Goal: Information Seeking & Learning: Learn about a topic

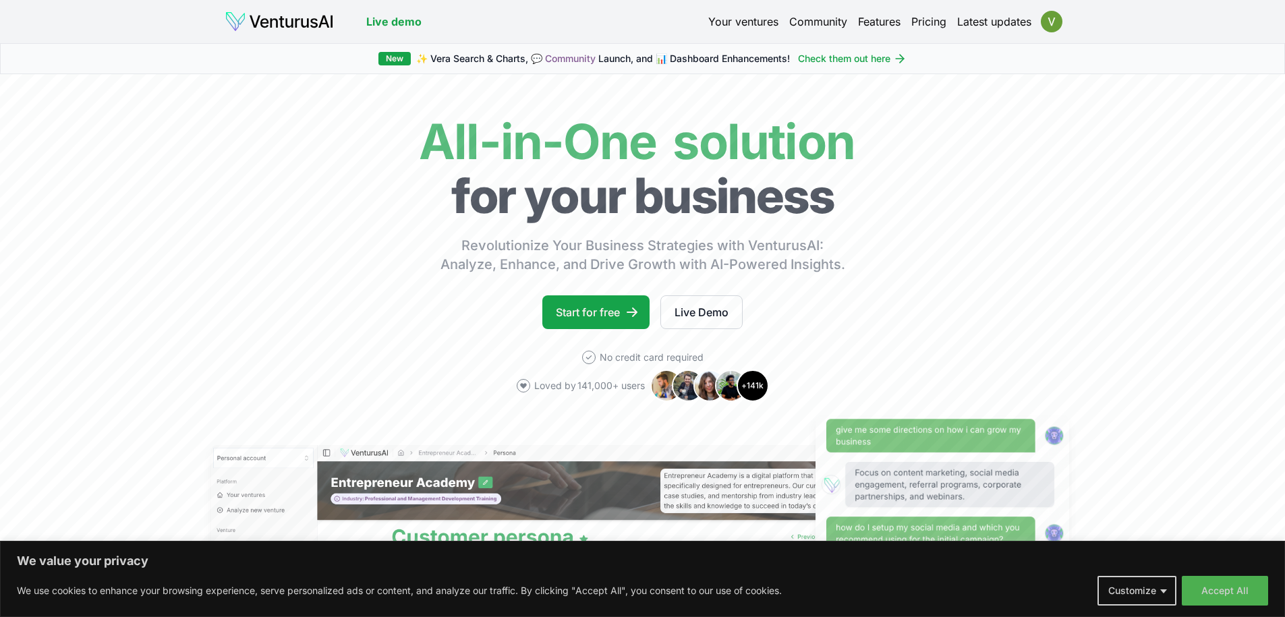
click at [732, 26] on link "Your ventures" at bounding box center [743, 21] width 70 height 16
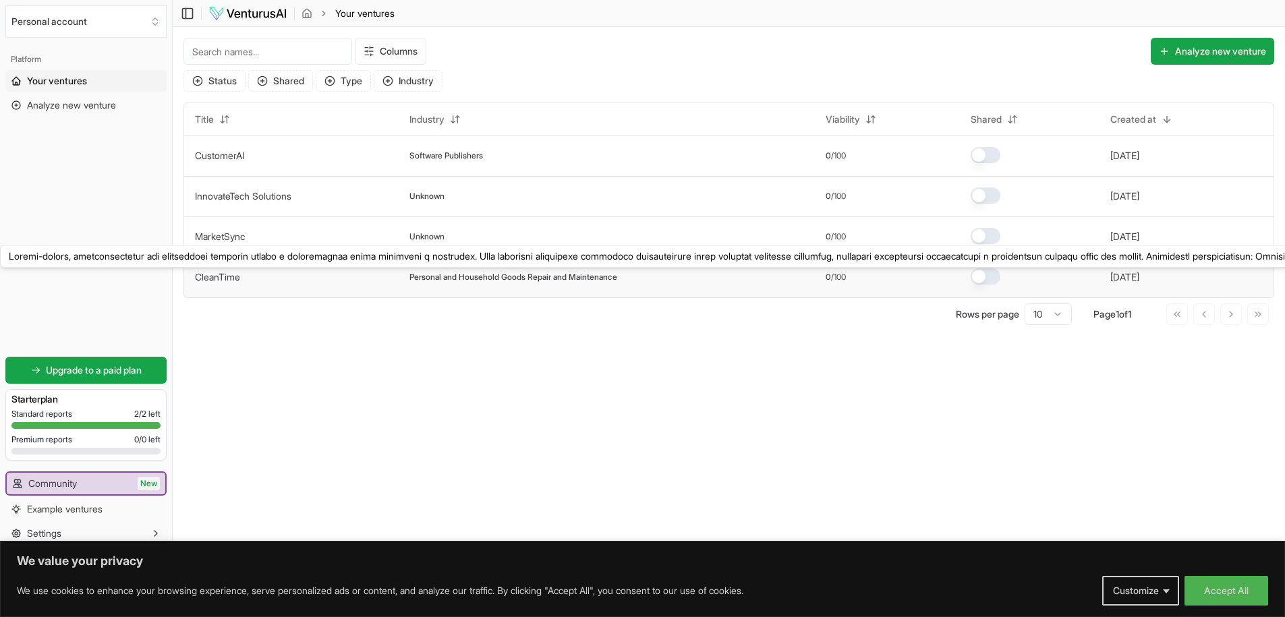
click at [221, 276] on link "CleanTime" at bounding box center [217, 276] width 45 height 11
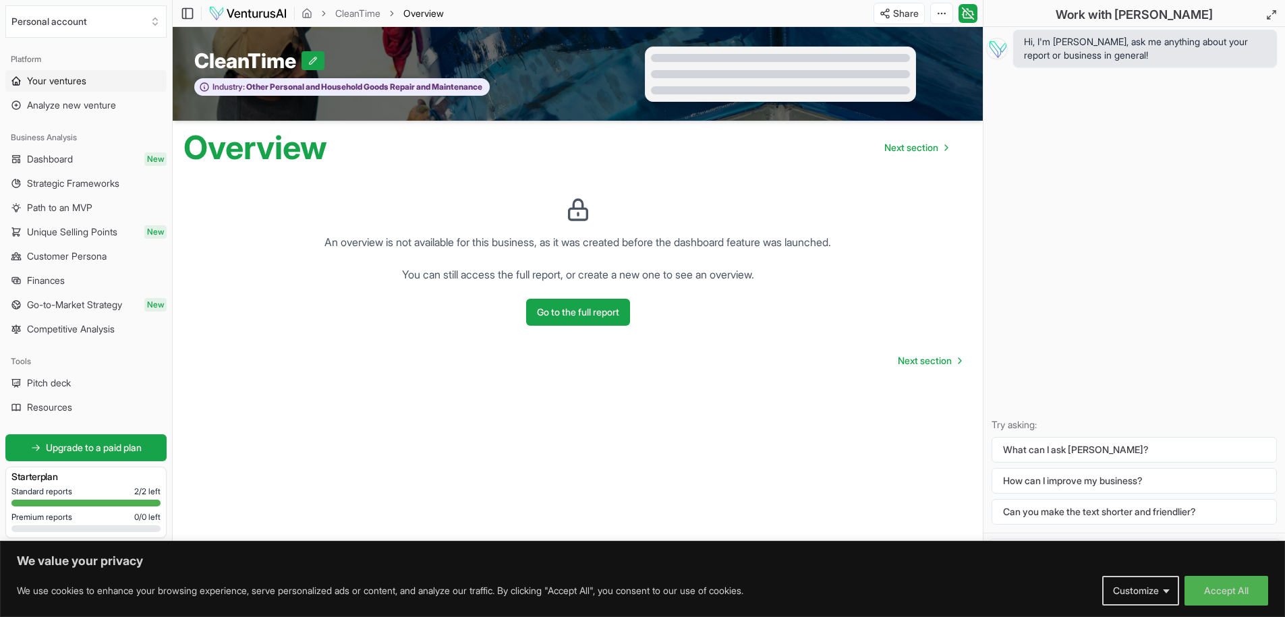
click at [51, 80] on span "Your ventures" at bounding box center [56, 80] width 59 height 13
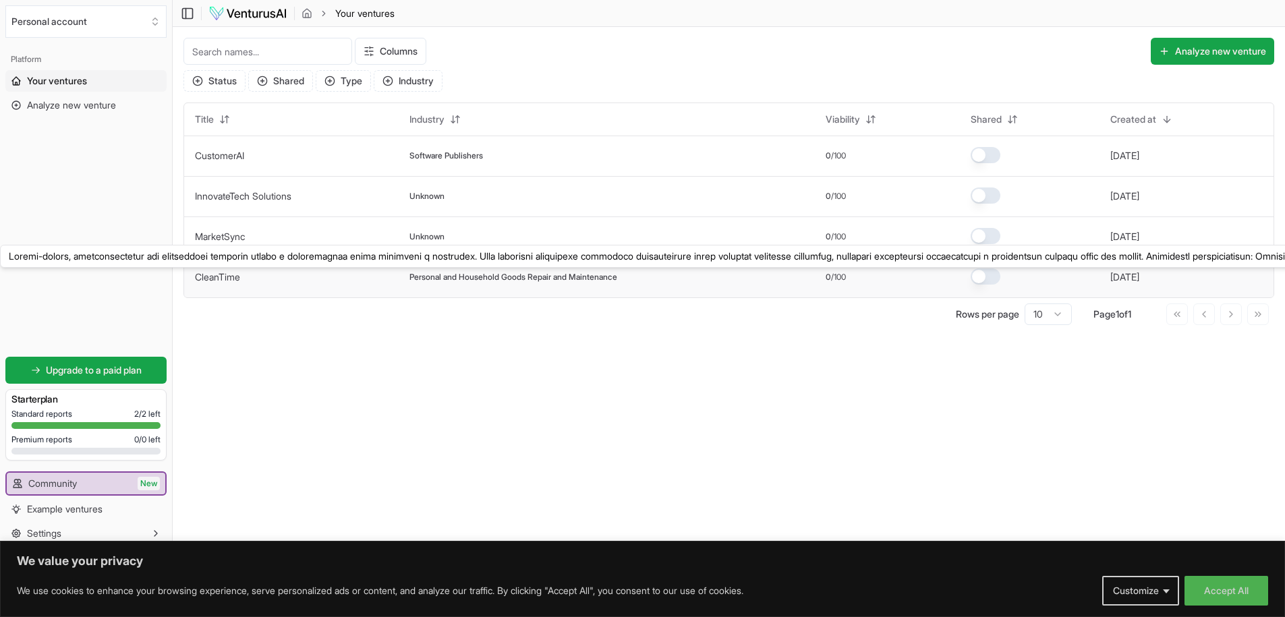
click at [216, 274] on link "CleanTime" at bounding box center [217, 276] width 45 height 11
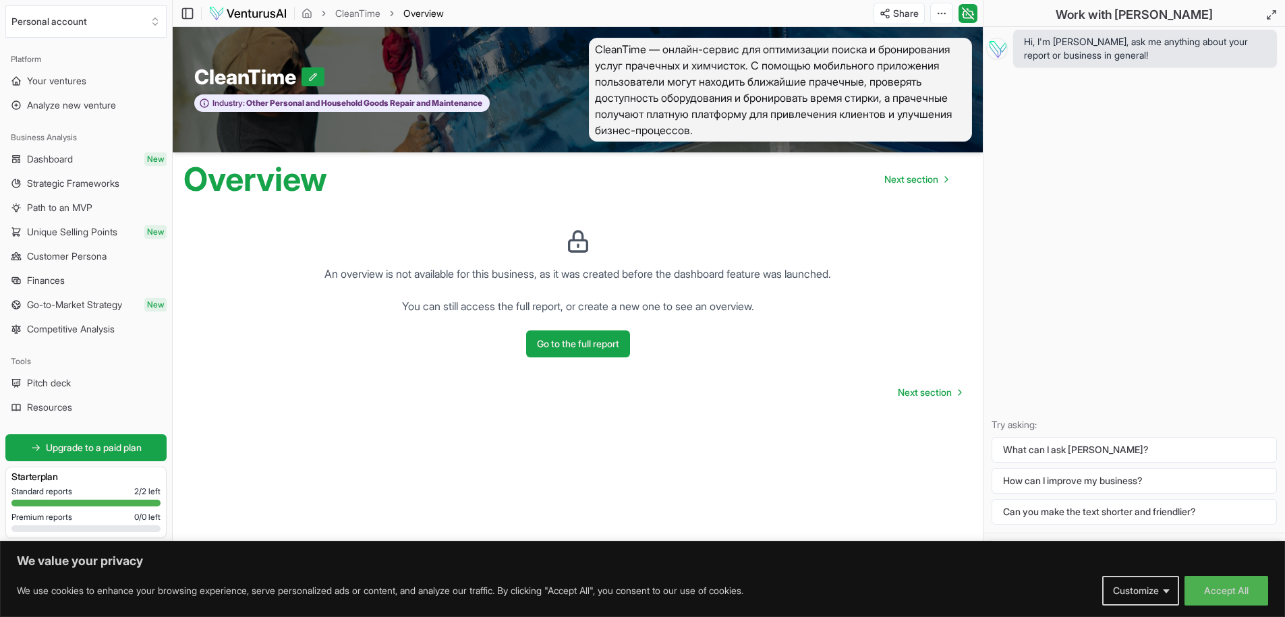
click at [776, 130] on span "CleanTime — онлайн-сервис для оптимизации поиска и бронирования услуг прачечных…" at bounding box center [781, 90] width 384 height 104
click at [56, 163] on span "Dashboard" at bounding box center [50, 158] width 46 height 13
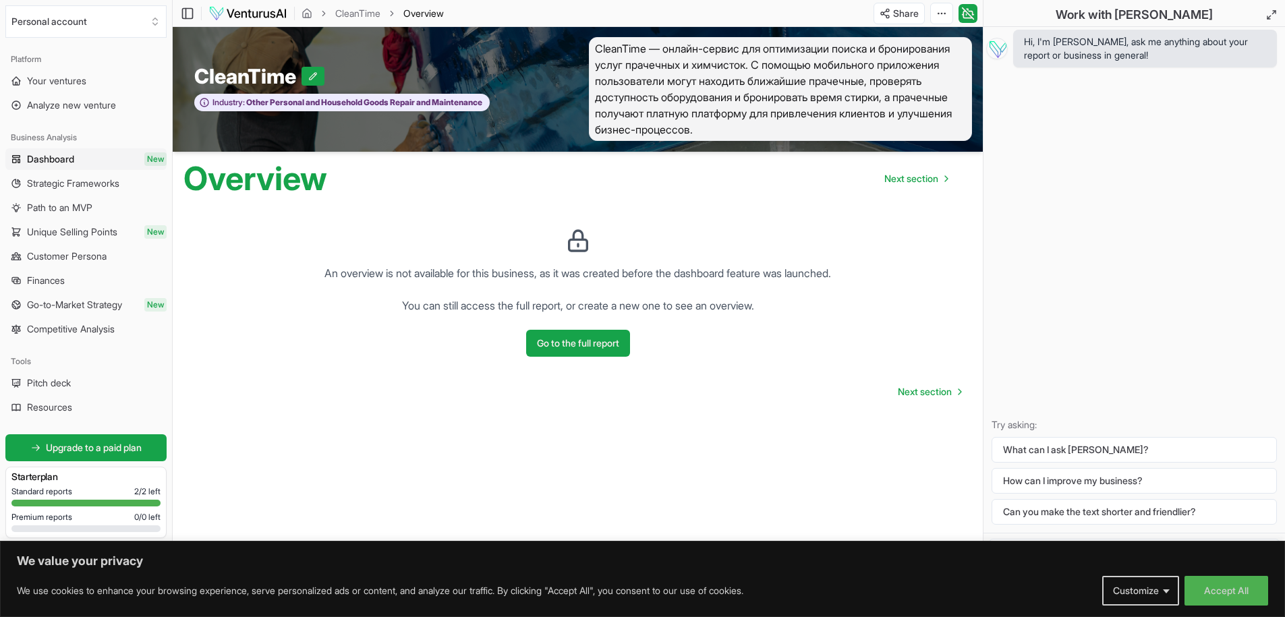
click at [743, 212] on div "An overview is not available for this business, as it was created before the da…" at bounding box center [577, 287] width 788 height 162
click at [384, 64] on div "CleanTime" at bounding box center [375, 76] width 362 height 24
click at [433, 15] on span "Overview" at bounding box center [423, 13] width 40 height 13
click at [91, 185] on span "Strategic Frameworks" at bounding box center [73, 183] width 92 height 13
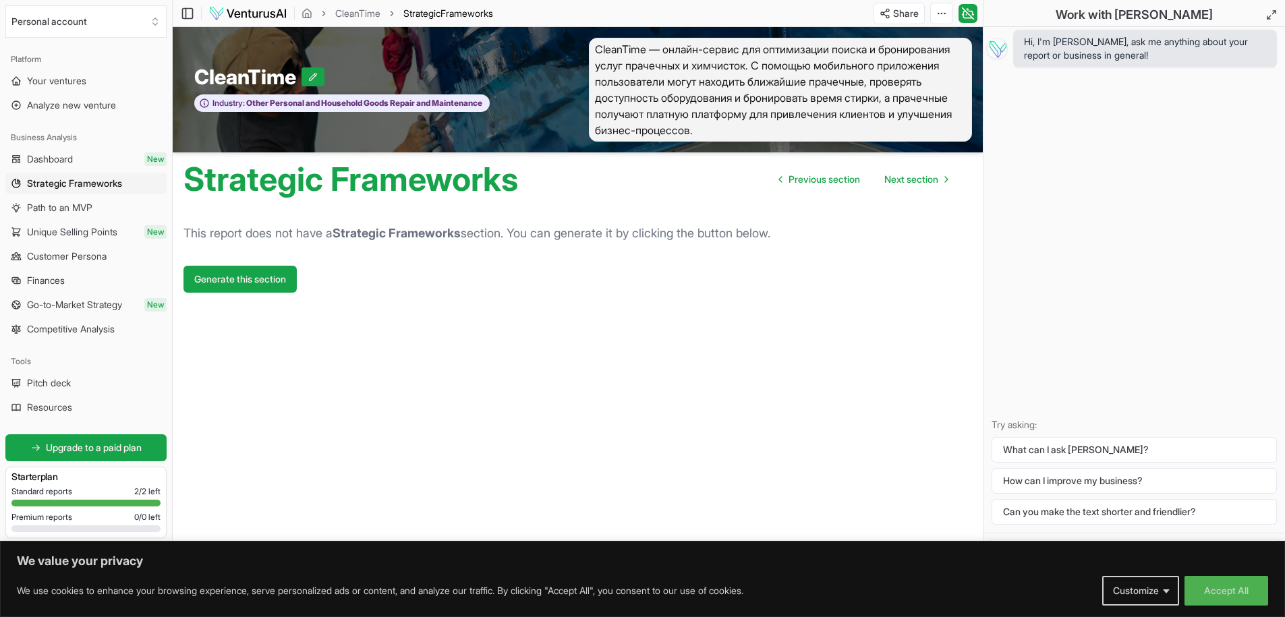
click at [741, 108] on span "CleanTime — онлайн-сервис для оптимизации поиска и бронирования услуг прачечных…" at bounding box center [781, 90] width 384 height 104
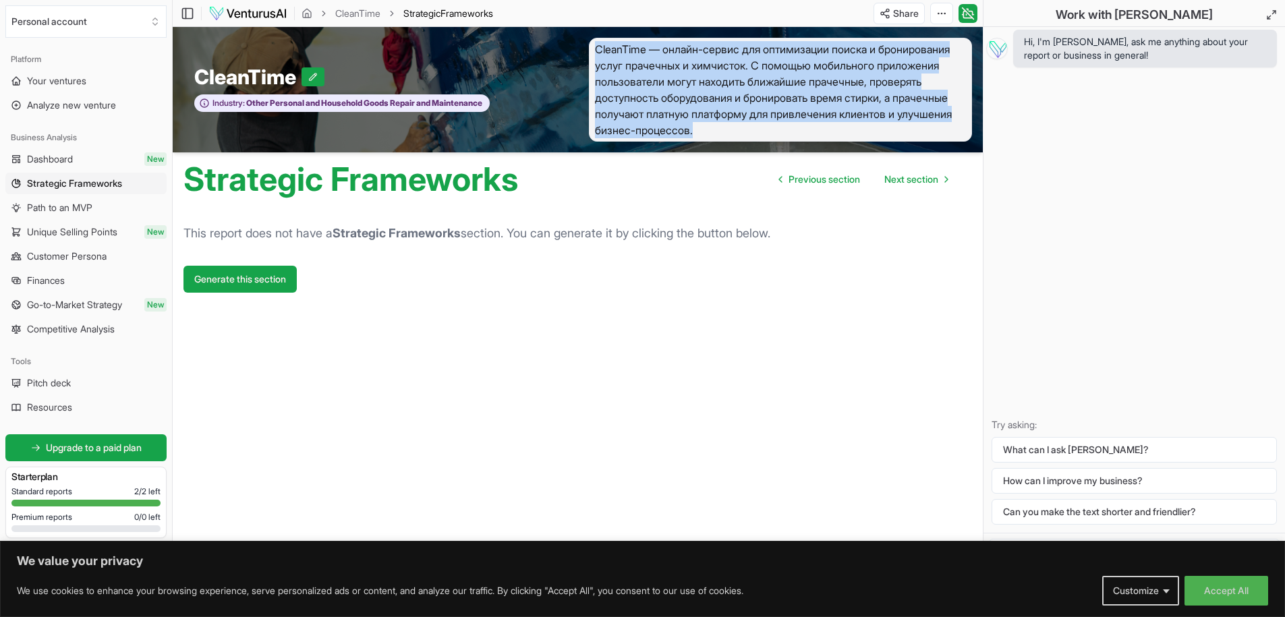
drag, startPoint x: 767, startPoint y: 122, endPoint x: 587, endPoint y: 33, distance: 200.9
click at [587, 33] on div "CleanTime Industry: Other Personal and Household Goods Repair and Maintenance C…" at bounding box center [578, 89] width 810 height 125
copy span "CleanTime — онлайн-сервис для оптимизации поиска и бронирования услуг прачечных…"
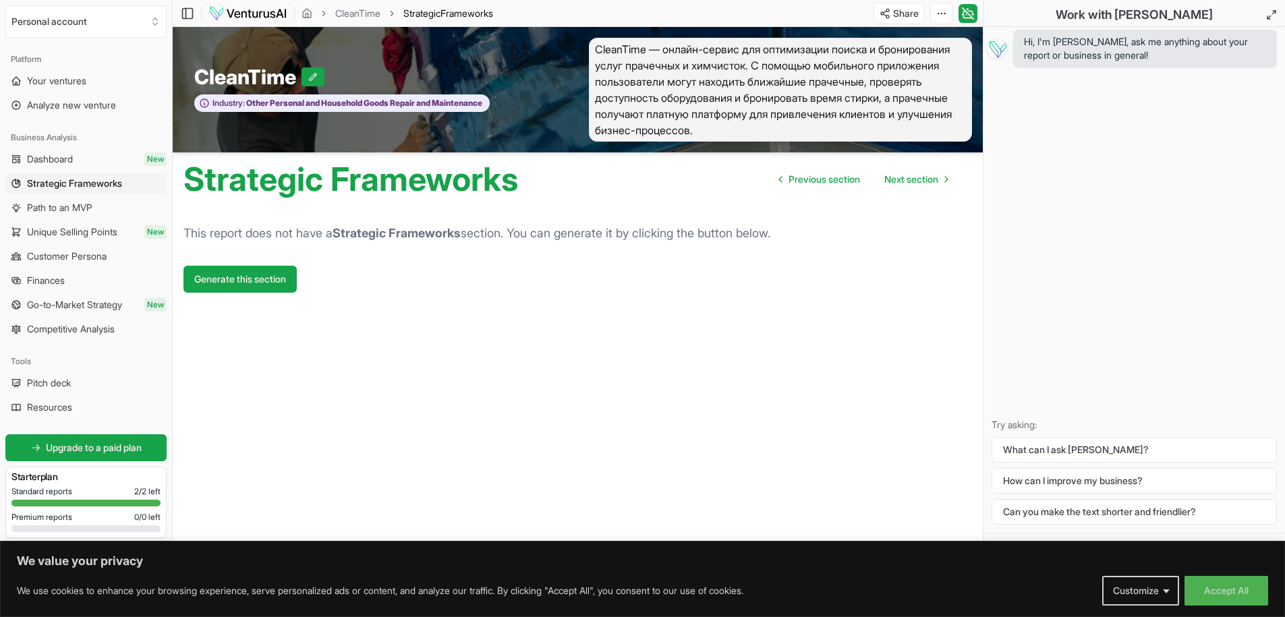
click at [681, 123] on span "CleanTime — онлайн-сервис для оптимизации поиска и бронирования услуг прачечных…" at bounding box center [781, 90] width 384 height 104
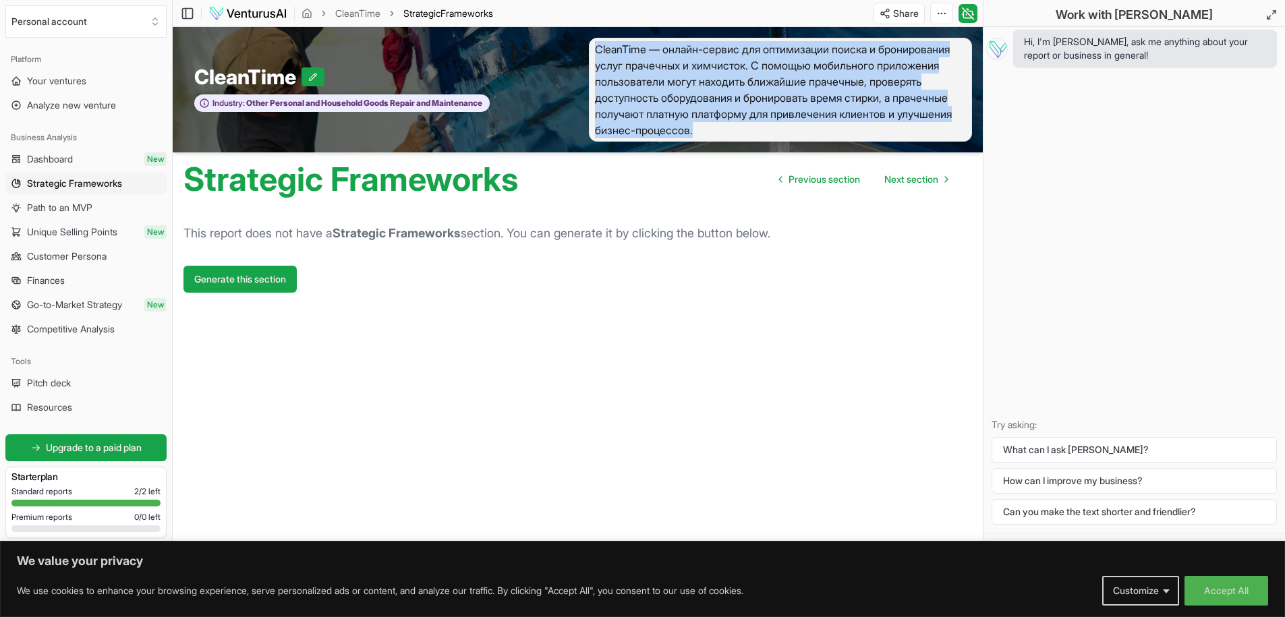
drag, startPoint x: 776, startPoint y: 127, endPoint x: 594, endPoint y: 42, distance: 201.2
click at [594, 42] on span "CleanTime — онлайн-сервис для оптимизации поиска и бронирования услуг прачечных…" at bounding box center [781, 90] width 384 height 104
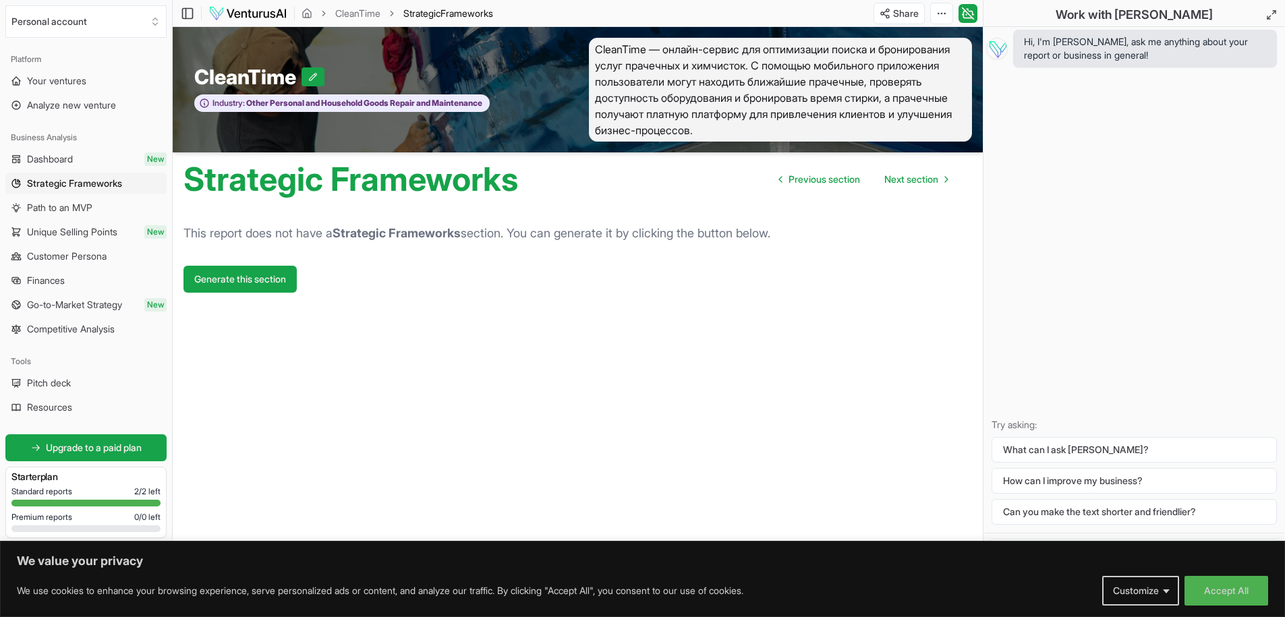
click at [641, 344] on article "This report does not have a Strategic Frameworks section. You can generate it b…" at bounding box center [577, 372] width 788 height 333
click at [910, 183] on span "Next section" at bounding box center [911, 179] width 54 height 13
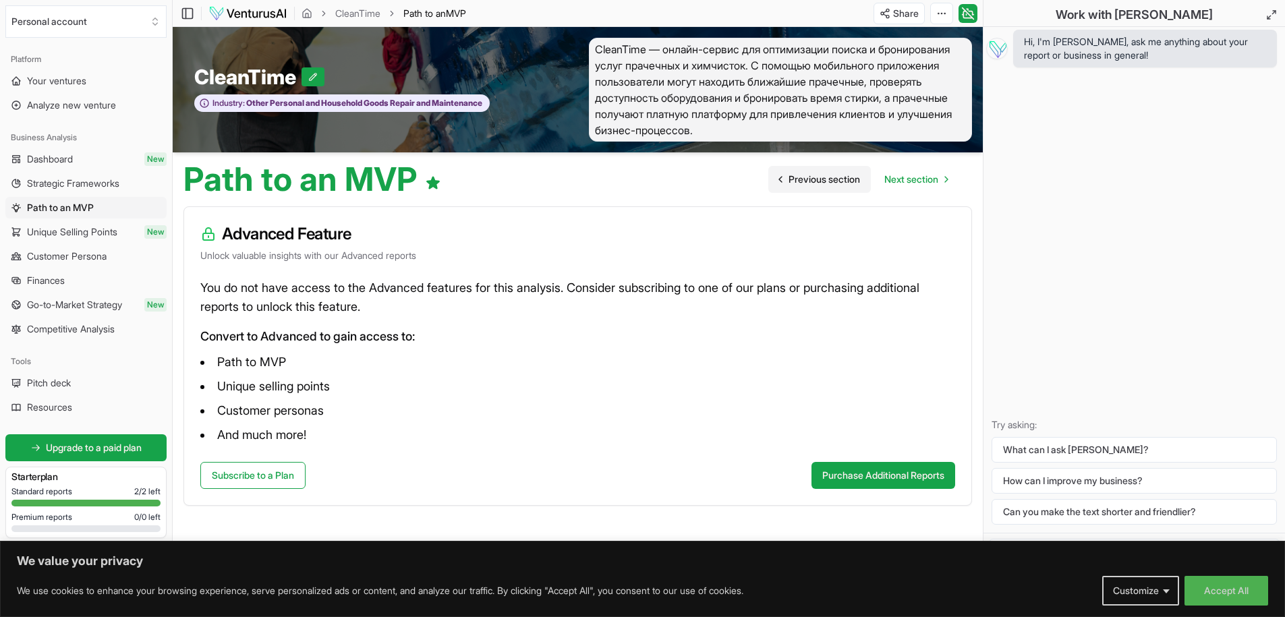
click at [825, 179] on span "Previous section" at bounding box center [823, 179] width 71 height 13
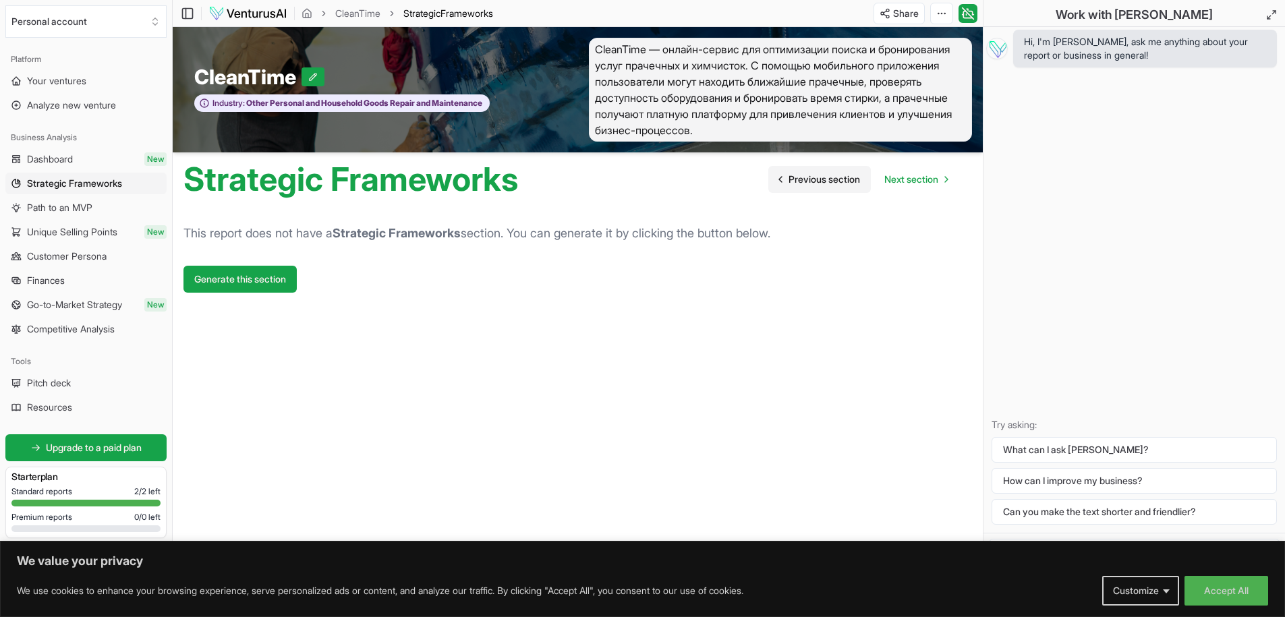
click at [825, 179] on span "Previous section" at bounding box center [823, 179] width 71 height 13
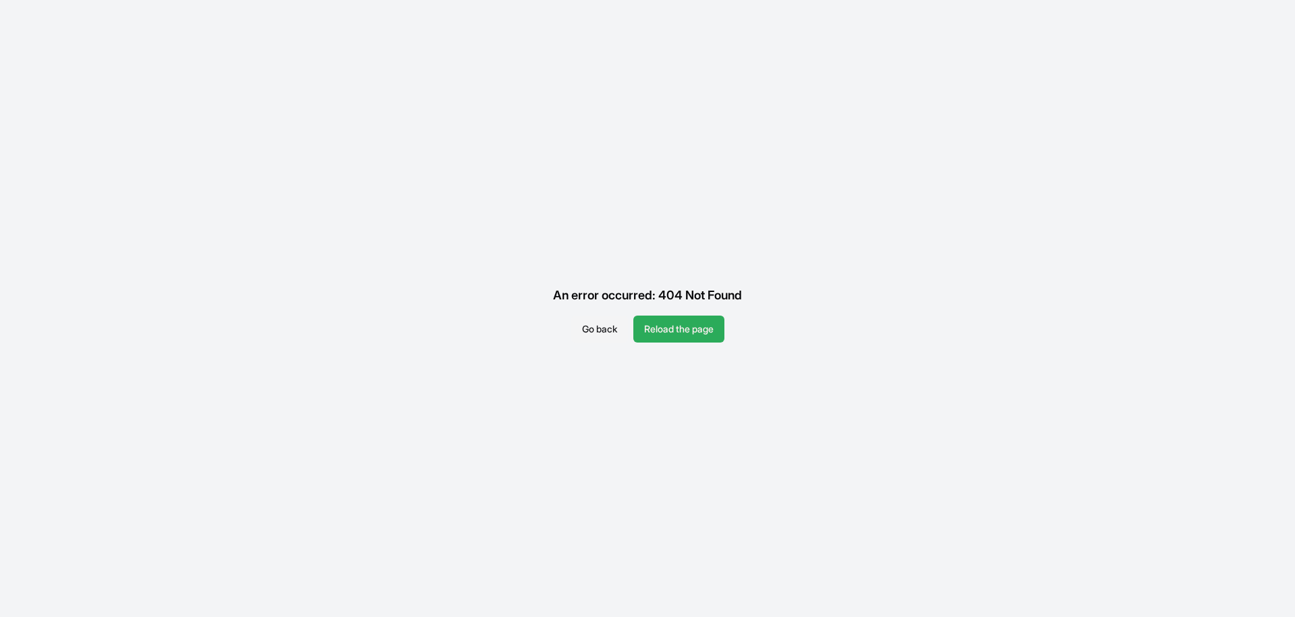
click at [700, 337] on button "Reload the page" at bounding box center [678, 329] width 91 height 27
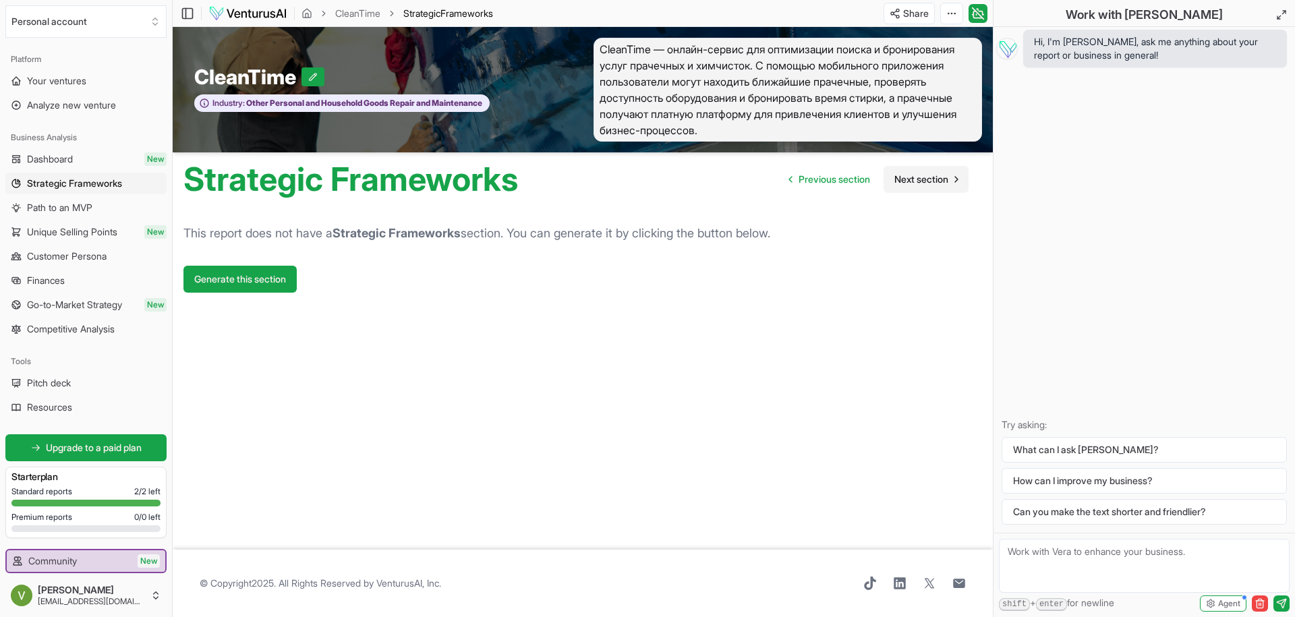
click at [919, 181] on span "Next section" at bounding box center [921, 179] width 54 height 13
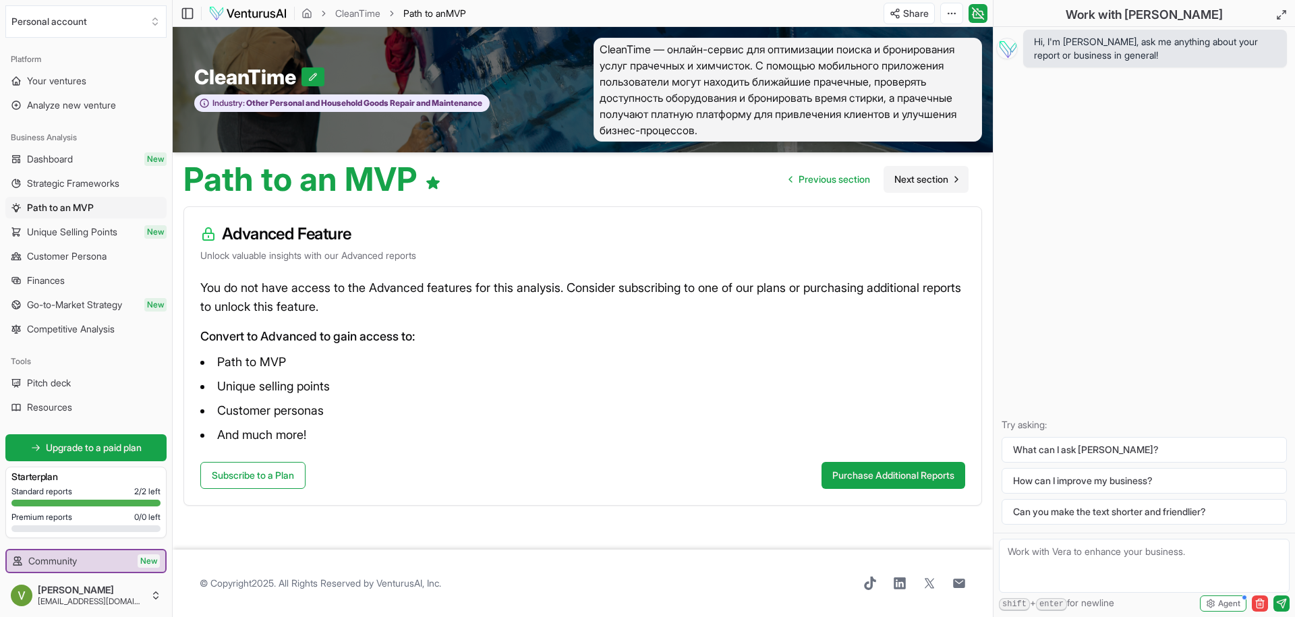
click at [917, 180] on span "Next section" at bounding box center [921, 179] width 54 height 13
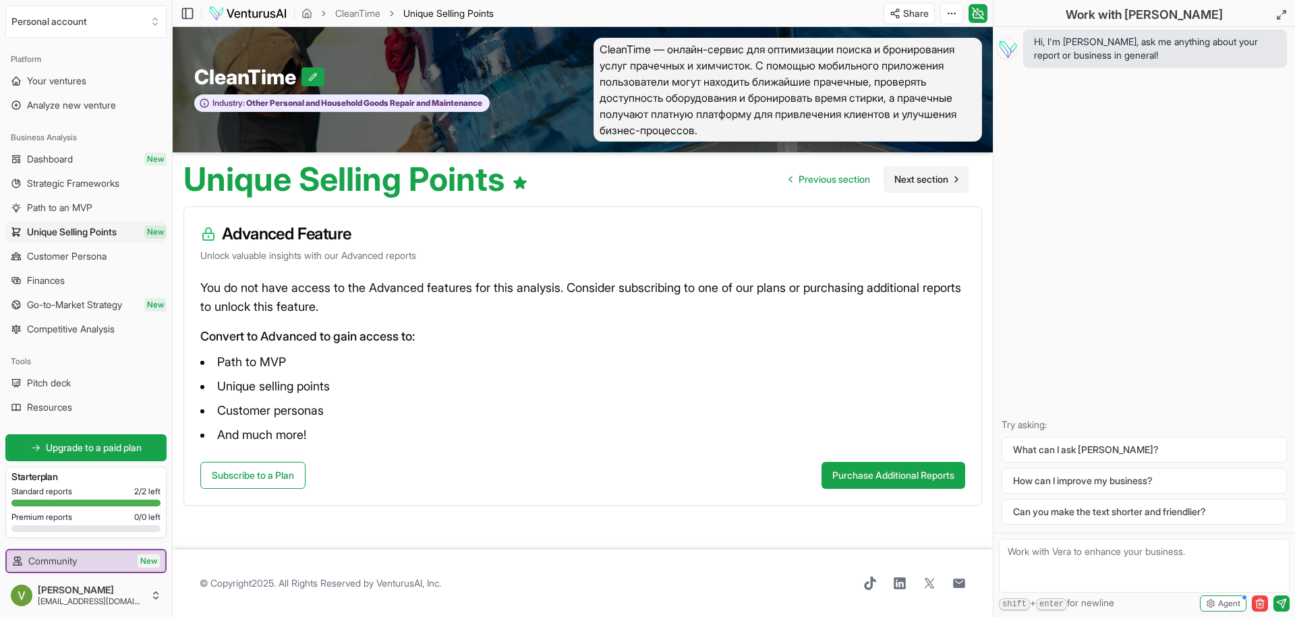
click at [917, 180] on span "Next section" at bounding box center [921, 179] width 54 height 13
